Goal: Navigation & Orientation: Find specific page/section

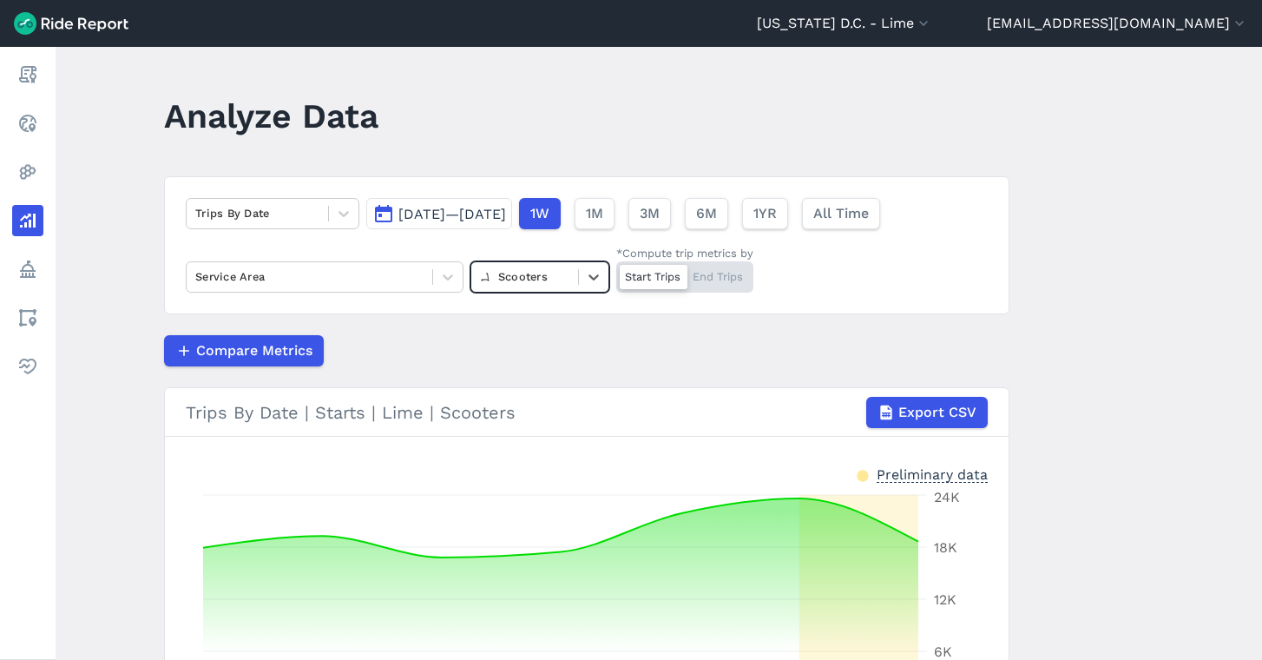
scroll to position [122, 0]
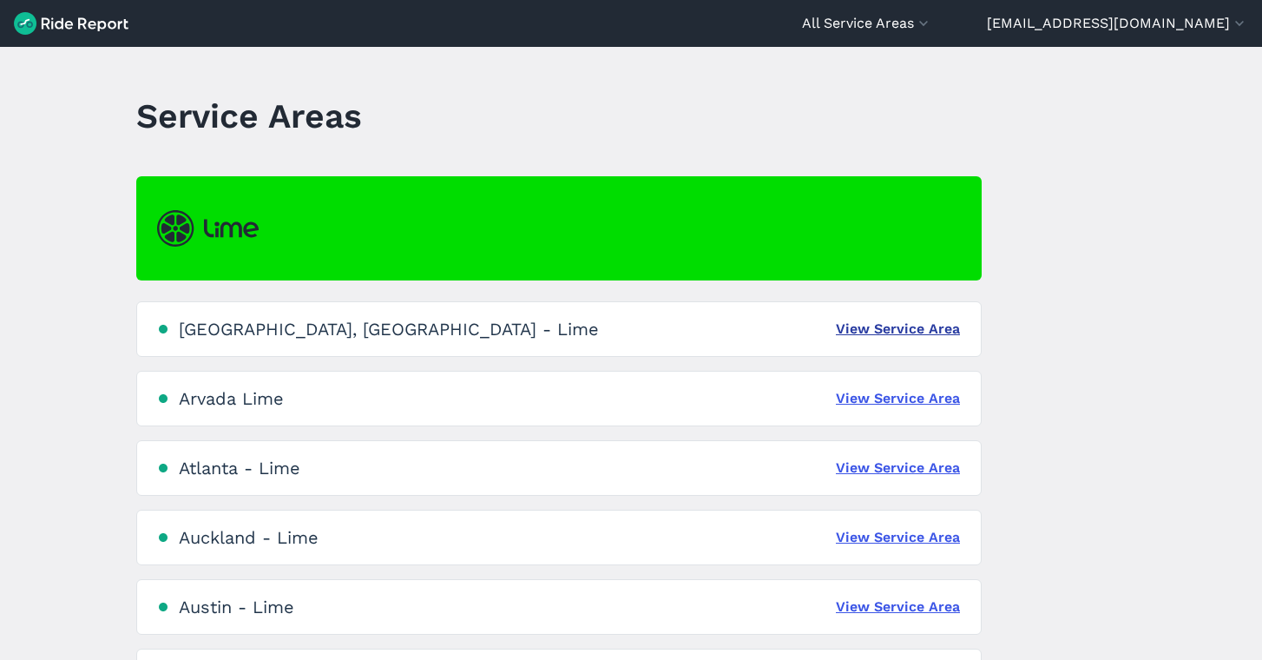
click at [883, 325] on link "View Service Area" at bounding box center [898, 329] width 124 height 21
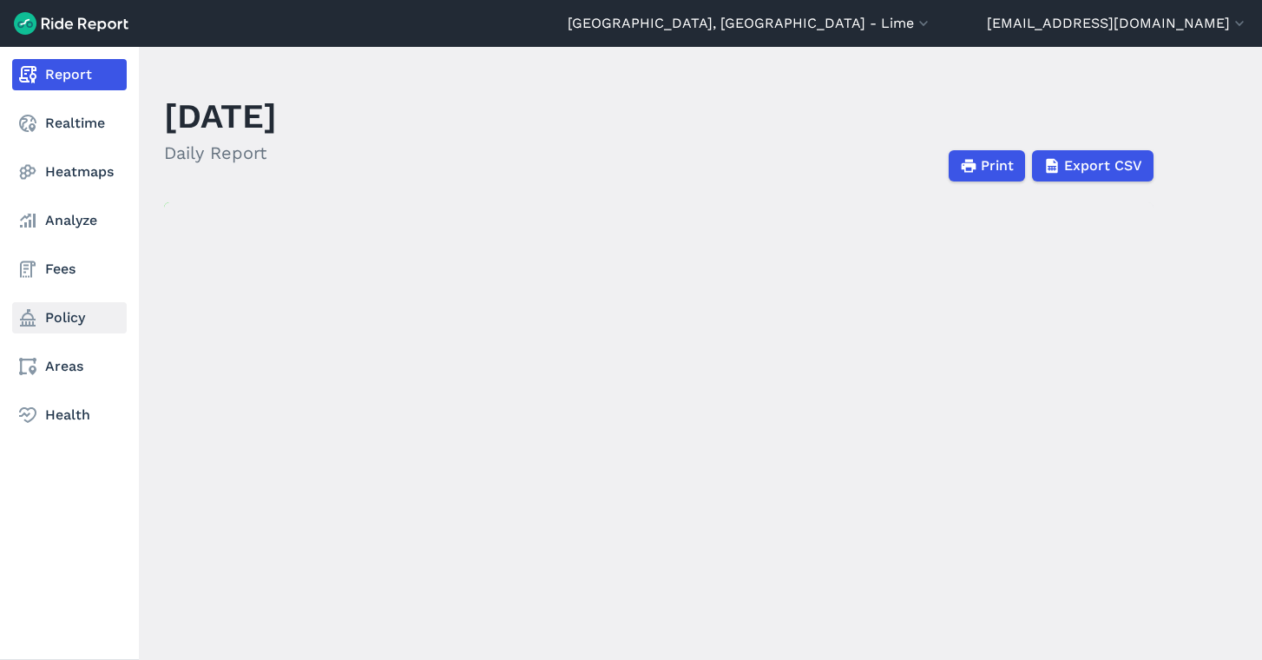
click at [61, 325] on link "Policy" at bounding box center [69, 317] width 115 height 31
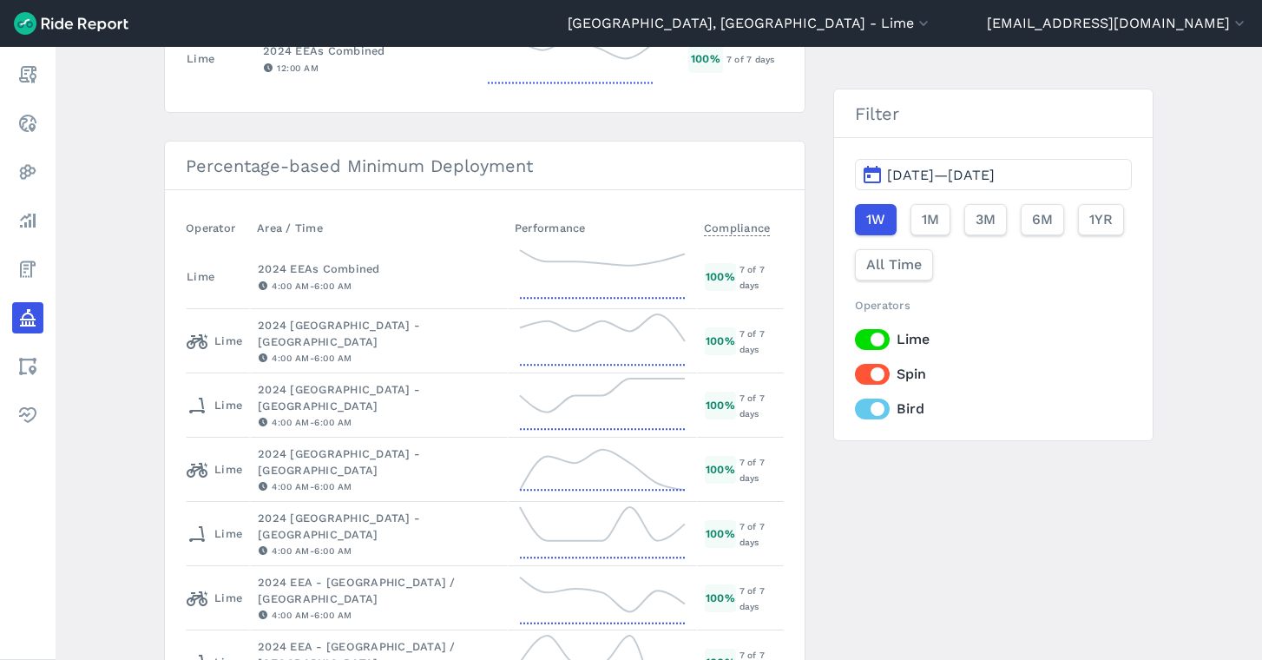
scroll to position [1140, 0]
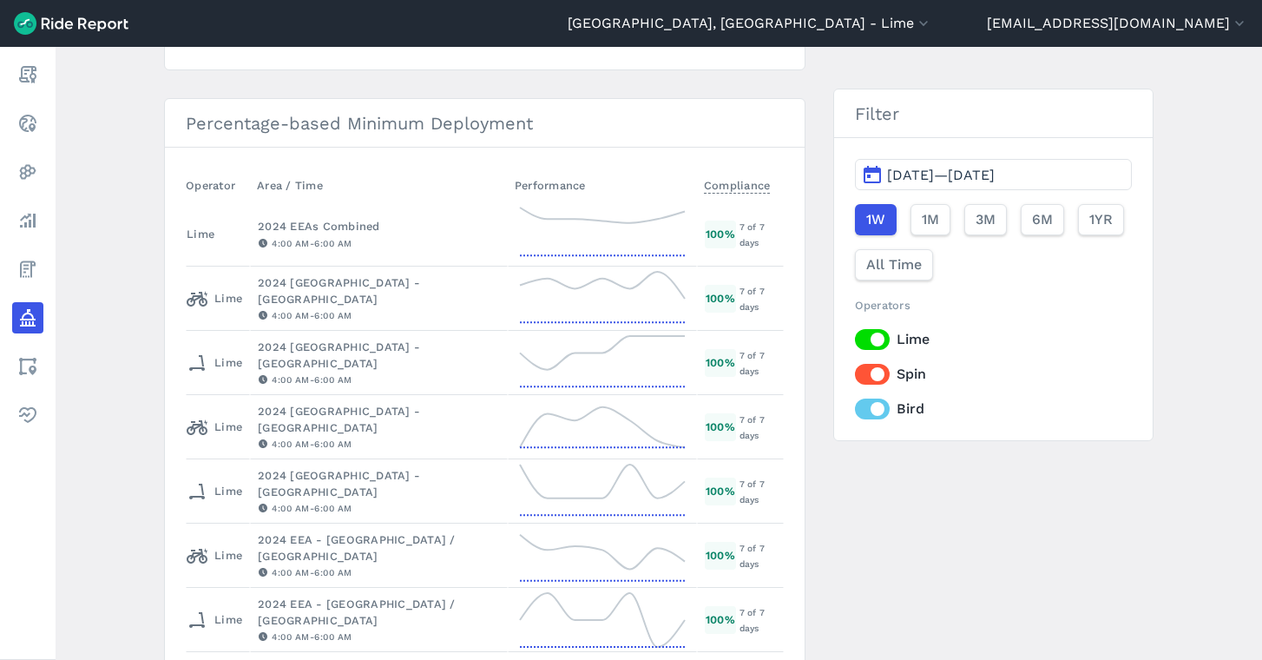
click at [983, 7] on header "[GEOGRAPHIC_DATA], [GEOGRAPHIC_DATA] - [GEOGRAPHIC_DATA] All Service Areas [GEO…" at bounding box center [631, 23] width 1262 height 47
click at [932, 21] on button "[GEOGRAPHIC_DATA], [GEOGRAPHIC_DATA] - Lime" at bounding box center [750, 23] width 365 height 21
